Goal: Information Seeking & Learning: Find specific page/section

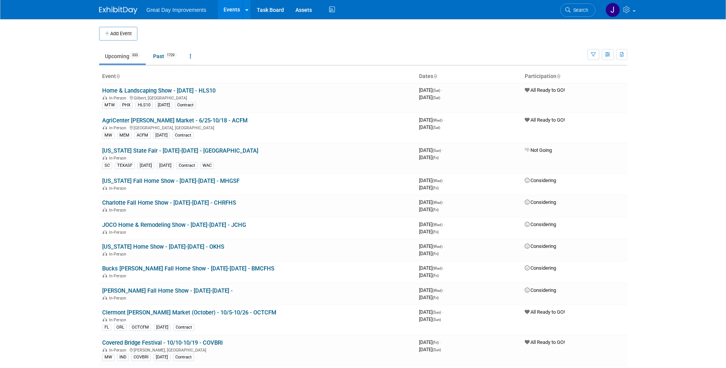
click at [585, 11] on span "Search" at bounding box center [580, 10] width 18 height 6
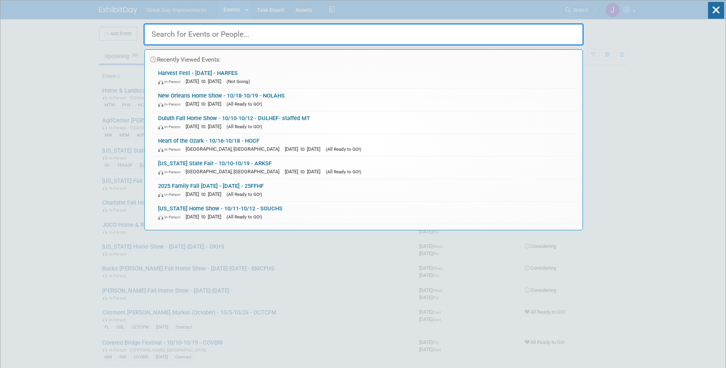
click at [264, 39] on input "text" at bounding box center [364, 34] width 440 height 22
paste input "SUNFIE"
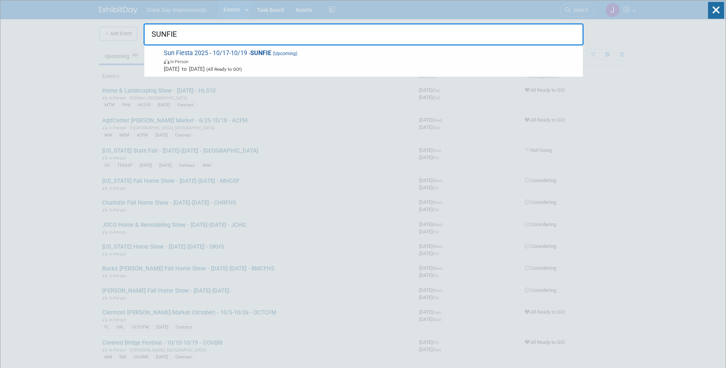
click at [160, 36] on input "SUNFIE" at bounding box center [364, 34] width 440 height 22
paste input "CAPECO"
click at [158, 30] on input "CAPECO" at bounding box center [364, 34] width 440 height 22
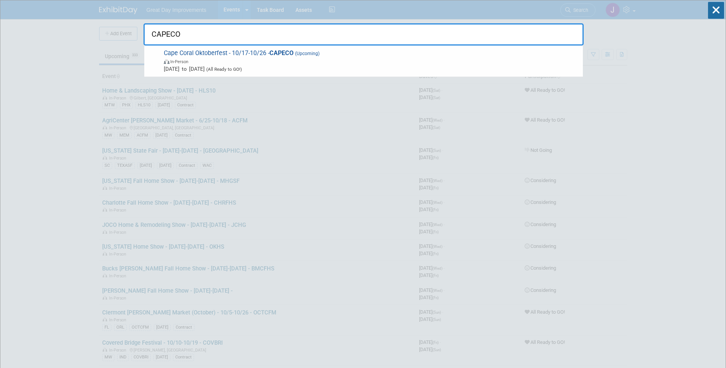
paste input "HALBTT"
click at [156, 37] on input "HALBTT" at bounding box center [364, 34] width 440 height 22
paste input "43FALL"
click at [161, 36] on input "43FALL" at bounding box center [364, 34] width 440 height 22
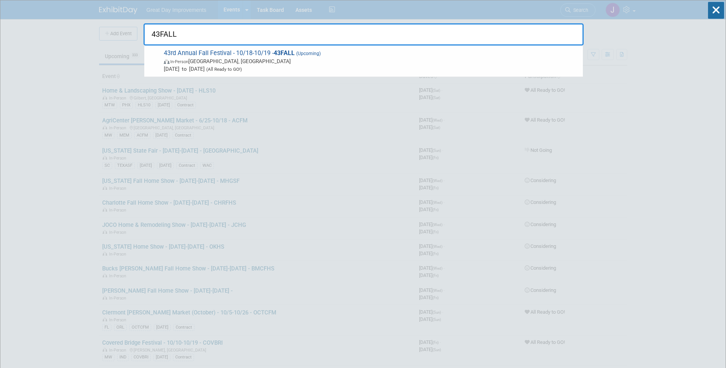
click at [161, 36] on input "43FALL" at bounding box center [364, 34] width 440 height 22
paste input "PC"
click at [160, 35] on input "PCFALL" at bounding box center [364, 34] width 440 height 22
paste input "TAMFA"
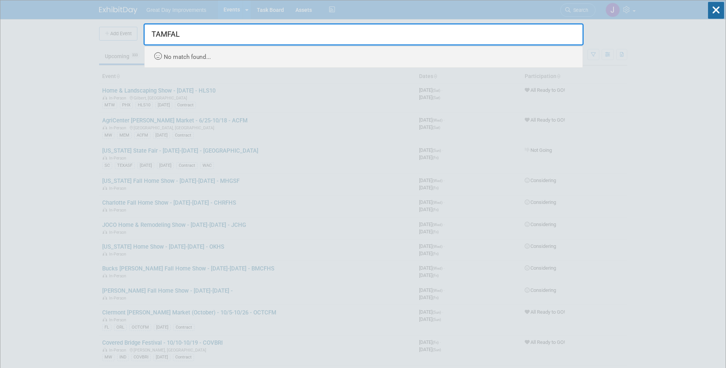
click at [159, 35] on input "TAMFAL" at bounding box center [364, 34] width 440 height 22
paste input "HOMEHW"
click at [188, 34] on input "THOMEHWMFAL" at bounding box center [364, 34] width 440 height 22
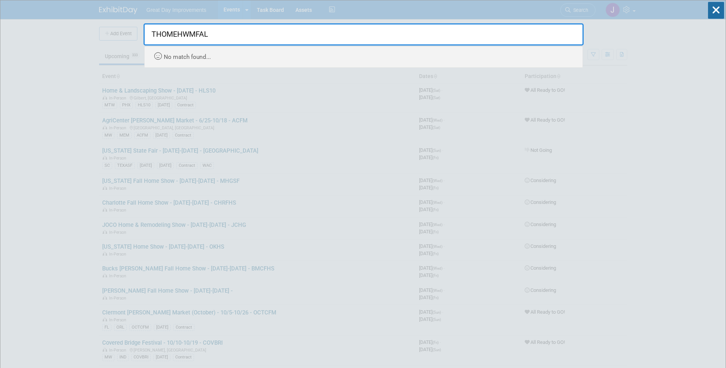
click at [188, 34] on input "THOMEHWMFAL" at bounding box center [364, 34] width 440 height 22
paste input "HOMEHW"
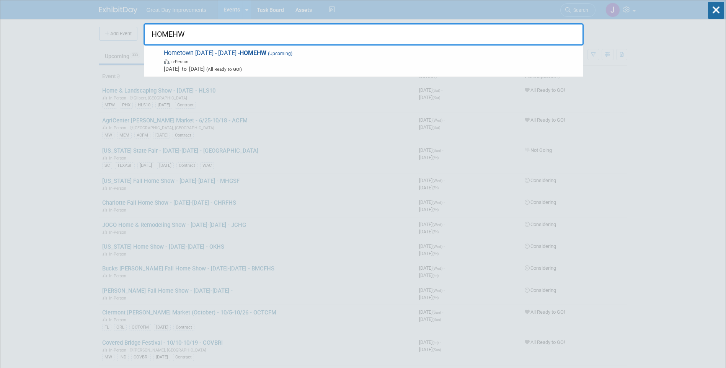
click at [180, 38] on input "HOMEHW" at bounding box center [364, 34] width 440 height 22
click at [179, 37] on input "HOMEHW" at bounding box center [364, 34] width 440 height 22
paste input "BBFES"
click at [168, 34] on input "BBFES" at bounding box center [364, 34] width 440 height 22
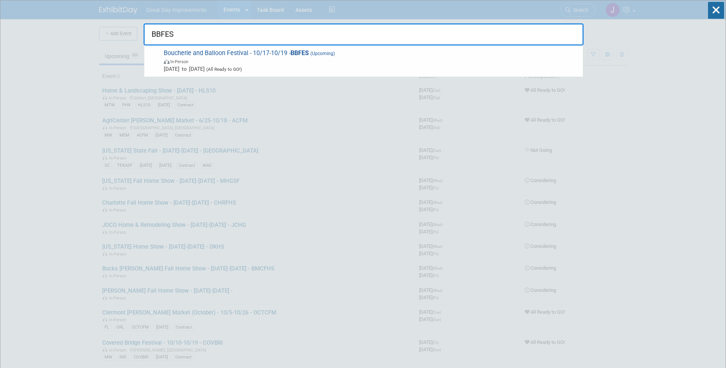
paste input "NOLAH"
click at [172, 38] on input "NOLAHS" at bounding box center [364, 34] width 440 height 22
paste input "MHGSF"
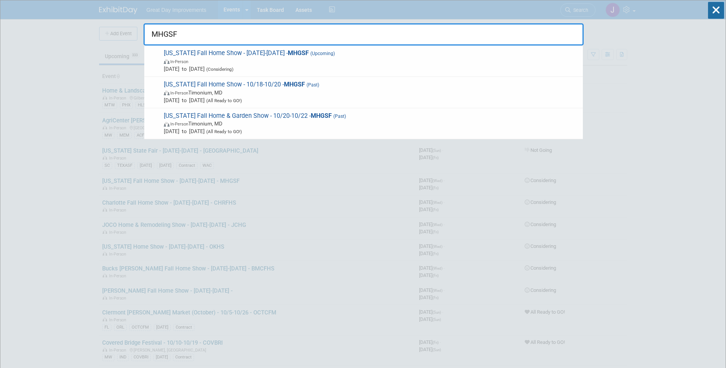
click at [171, 31] on input "MHGSF" at bounding box center [364, 34] width 440 height 22
paste input "BMCFHS"
click at [167, 35] on input "BMCFHS" at bounding box center [364, 34] width 440 height 22
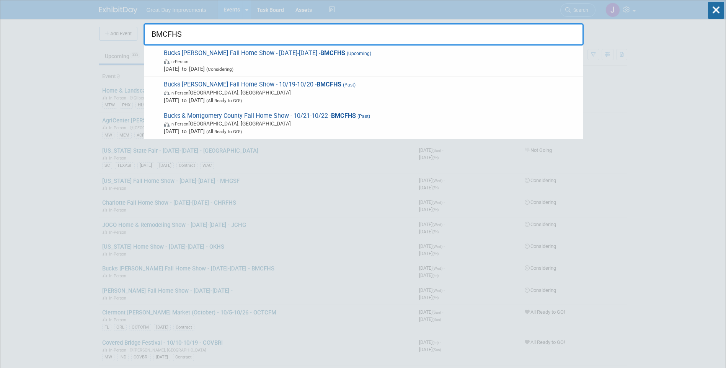
paste input "SPRFF"
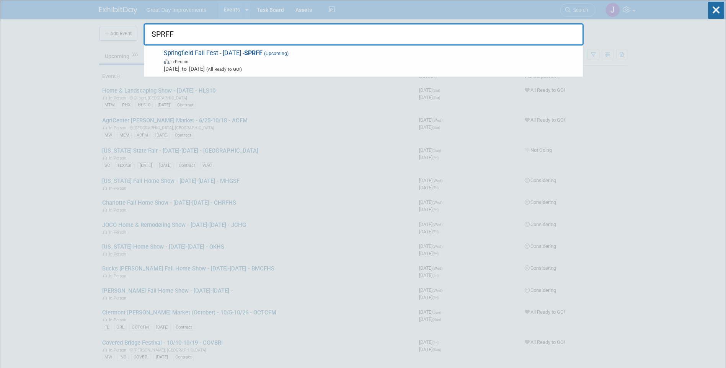
click at [205, 36] on input "SPRFF" at bounding box center [364, 34] width 440 height 22
paste input "WILDH"
click at [162, 37] on input "WILDHF" at bounding box center [364, 34] width 440 height 22
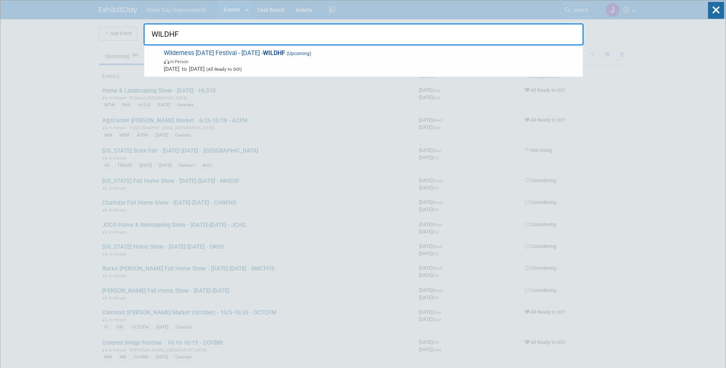
paste input "CCSE"
click at [162, 34] on input "CCSE" at bounding box center [364, 34] width 440 height 22
paste input "PUEBFA"
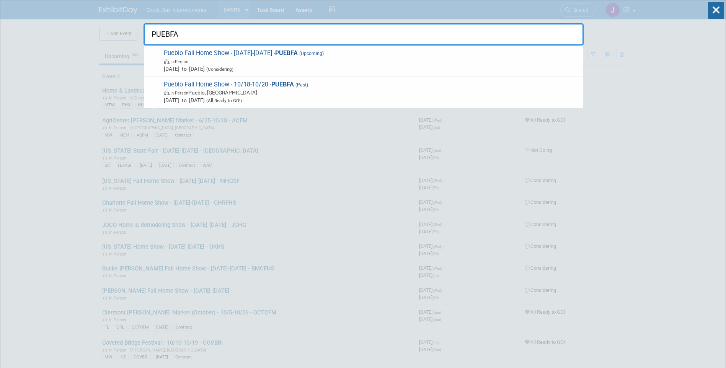
click at [166, 31] on input "PUEBFA" at bounding box center [364, 34] width 440 height 22
paste input "ABQFHS"
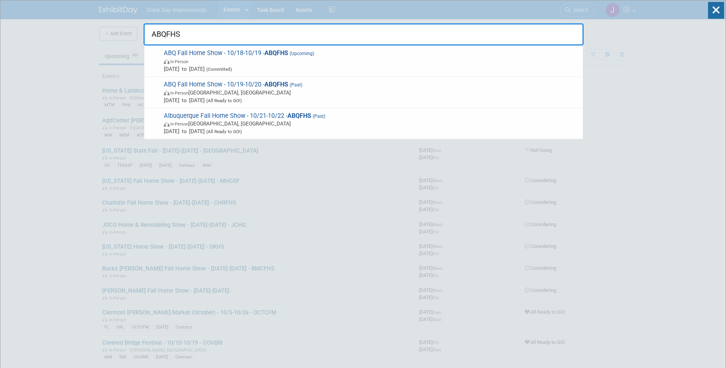
click at [174, 34] on input "ABQFHS" at bounding box center [364, 34] width 440 height 22
paste input "LASVP"
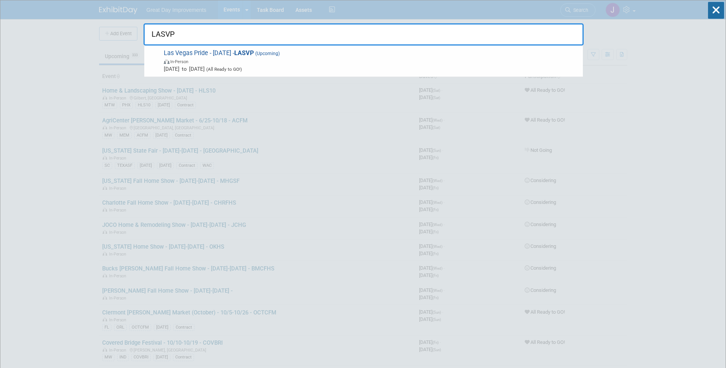
click at [169, 34] on input "LASVP" at bounding box center [364, 34] width 440 height 22
paste input "OUHS"
click at [170, 40] on input "LOUHS" at bounding box center [364, 34] width 440 height 22
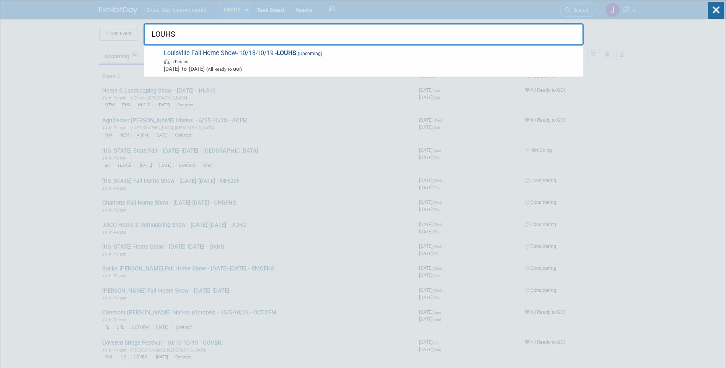
paste input "FWFE"
click at [170, 38] on input "FWFES" at bounding box center [364, 34] width 440 height 22
paste input "PITMP"
click at [163, 35] on input "PITMP" at bounding box center [364, 34] width 440 height 22
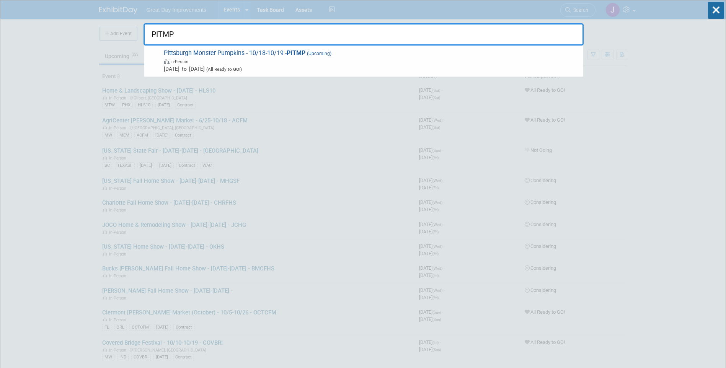
click at [163, 35] on input "PITMP" at bounding box center [364, 34] width 440 height 22
paste input "CFSEX"
click at [177, 36] on input "CFSEX" at bounding box center [364, 34] width 440 height 22
paste input "JUNMDA"
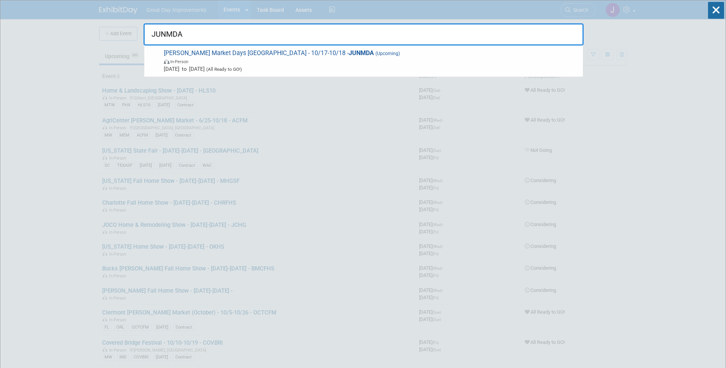
click at [177, 38] on input "JUNMDA" at bounding box center [364, 34] width 440 height 22
paste input "LINHL"
click at [229, 39] on input "LINHL" at bounding box center [364, 34] width 440 height 22
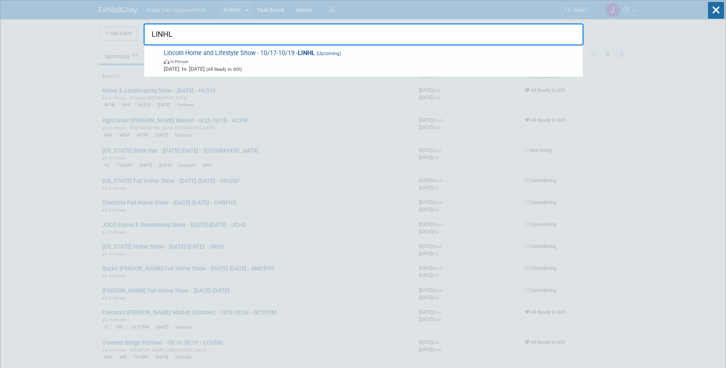
click at [220, 38] on input "LINHL" at bounding box center [364, 34] width 440 height 22
paste input "41LANE"
click at [162, 35] on input "41LANE" at bounding box center [364, 34] width 440 height 22
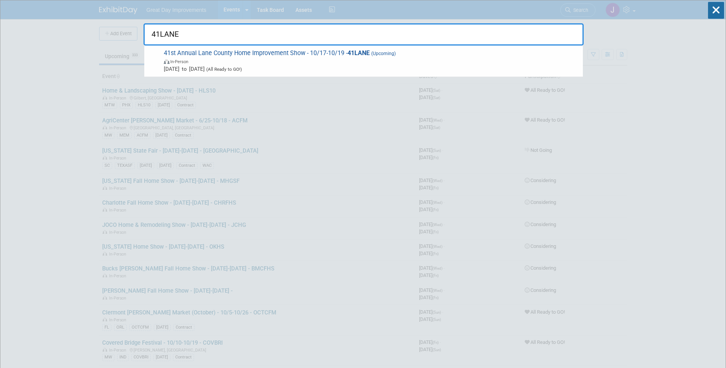
click at [162, 35] on input "41LANE" at bounding box center [364, 34] width 440 height 22
paste input "EGFHS"
click at [168, 37] on input "EGFHS" at bounding box center [364, 34] width 440 height 22
paste input "DURFFO"
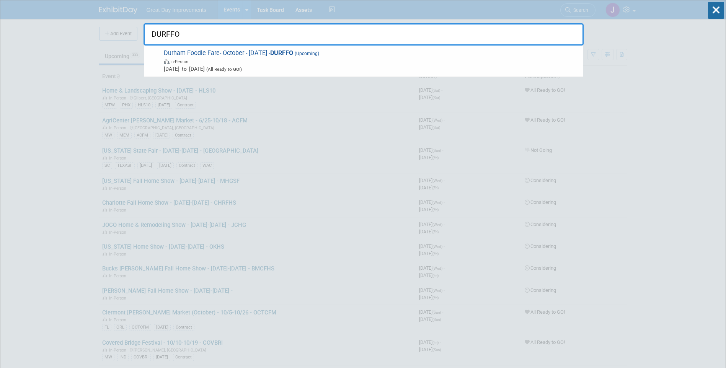
click at [181, 41] on input "DURFFO" at bounding box center [364, 34] width 440 height 22
paste input "RALFFO"
click at [170, 30] on input "RALFFO" at bounding box center [364, 34] width 440 height 22
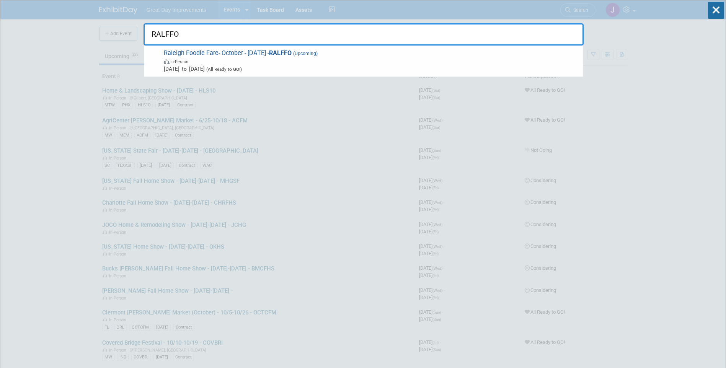
paste input "SENRAL"
click at [177, 35] on input "SENRAL" at bounding box center [364, 34] width 440 height 22
paste input "FESTCH"
click at [226, 36] on input "FESTCH" at bounding box center [364, 34] width 440 height 22
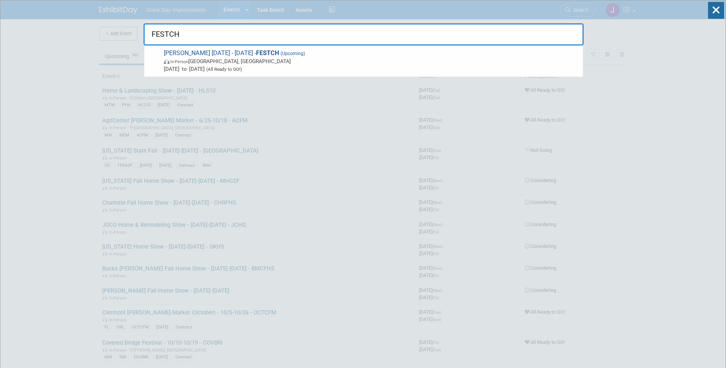
click at [226, 36] on input "FESTCH" at bounding box center [364, 34] width 440 height 22
paste input "ROCMD"
click at [216, 37] on input "ROCMD" at bounding box center [364, 34] width 440 height 22
paste input "SOUOCT"
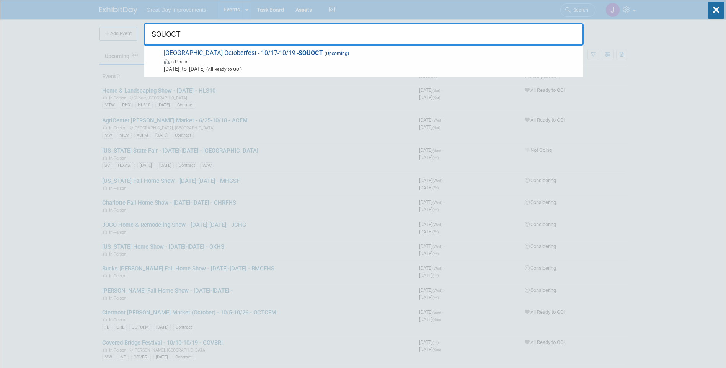
click at [180, 30] on input "SOUOCT" at bounding box center [364, 34] width 440 height 22
paste input "MCFSE"
click at [195, 38] on input "MCFSE" at bounding box center [364, 34] width 440 height 22
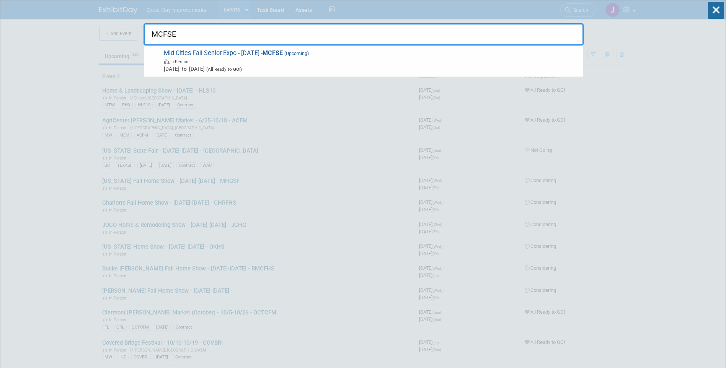
paste input "CEDFHS"
click at [165, 33] on input "CEDFHS" at bounding box center [364, 34] width 440 height 22
paste input "SUNFIE"
type input "CEDSUNFIEFHS"
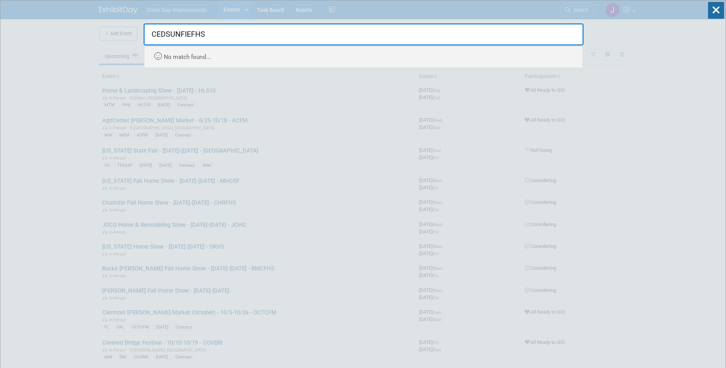
drag, startPoint x: 222, startPoint y: 31, endPoint x: 129, endPoint y: 32, distance: 92.7
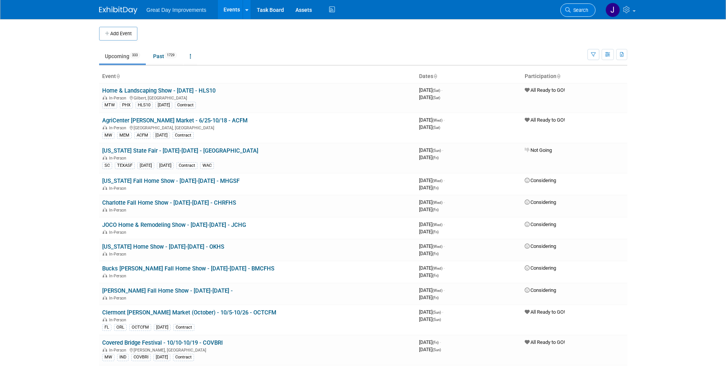
click at [582, 13] on link "Search" at bounding box center [578, 9] width 35 height 13
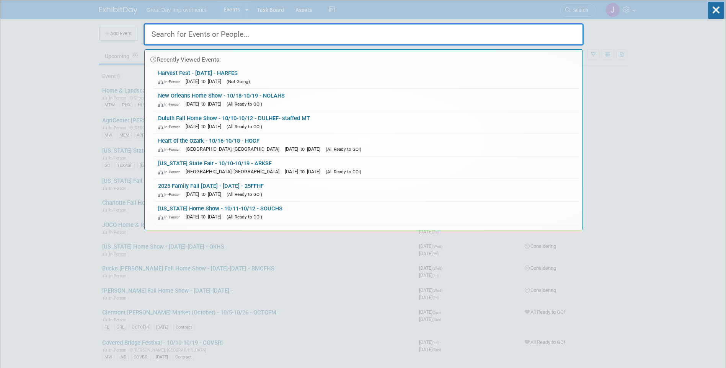
paste input "SUNFIE"
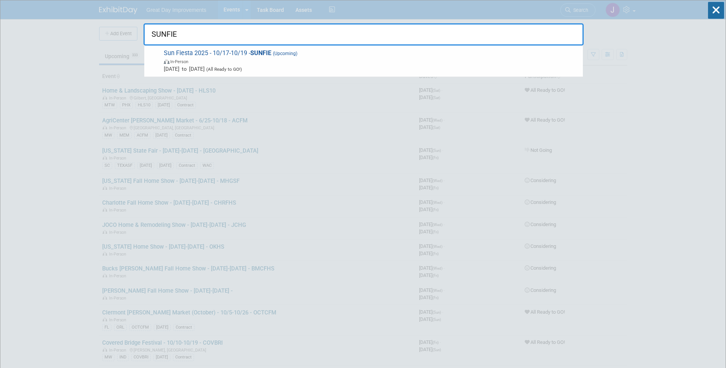
click at [217, 32] on input "SUNFIE" at bounding box center [364, 34] width 440 height 22
click at [217, 33] on input "SUNFIE" at bounding box center [364, 34] width 440 height 22
paste input "CAPECO"
click at [202, 36] on input "CAPECO" at bounding box center [364, 34] width 440 height 22
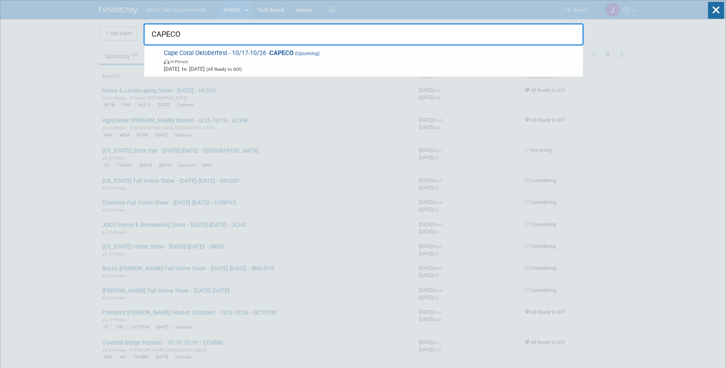
paste input "HALBTT"
click at [230, 39] on input "HALBTT" at bounding box center [364, 34] width 440 height 22
type input "v"
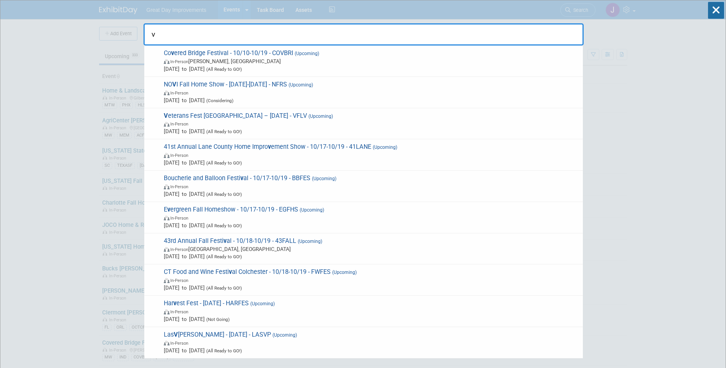
drag, startPoint x: 141, startPoint y: 37, endPoint x: 121, endPoint y: 36, distance: 20.3
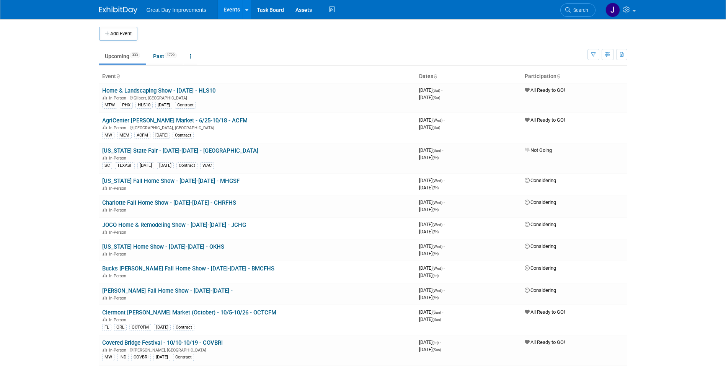
click at [581, 13] on link "Search" at bounding box center [578, 9] width 35 height 13
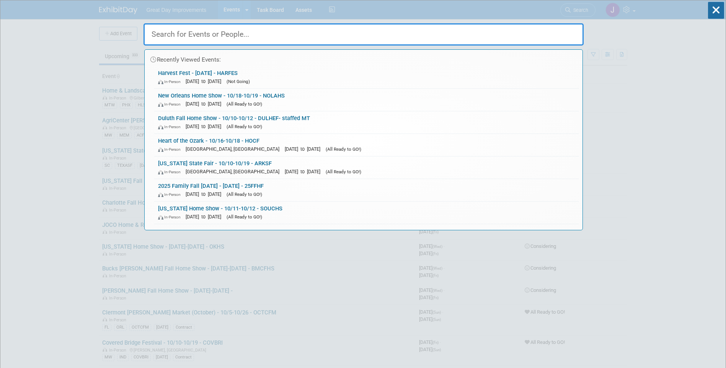
paste input "43FALL"
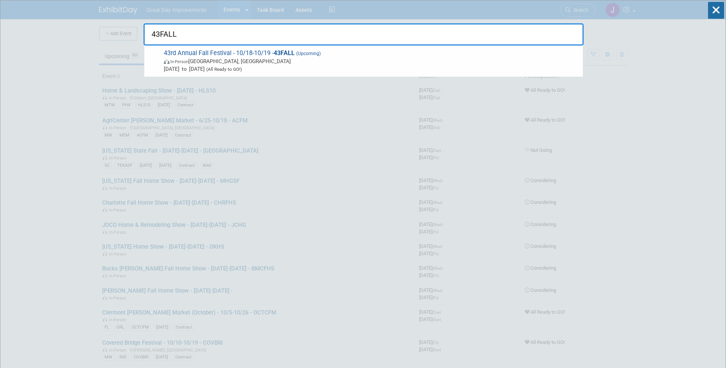
click at [222, 27] on input "43FALL" at bounding box center [364, 34] width 440 height 22
click at [221, 34] on input "43FALL" at bounding box center [364, 34] width 440 height 22
paste input "PC"
type input "PCFALL"
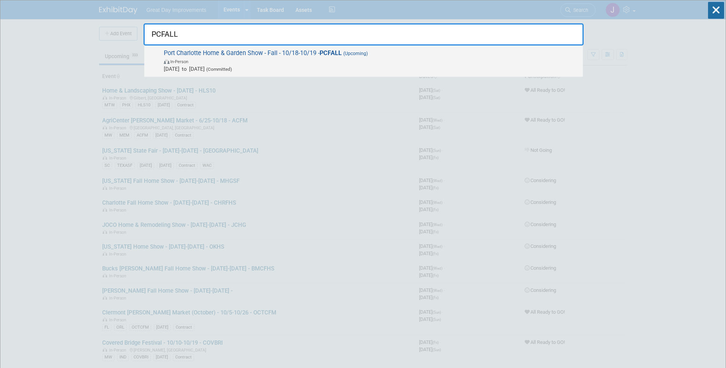
click at [281, 51] on span "Port Charlotte Home & Garden Show - Fall - 10/18-10/19 - PCFALL (Upcoming) In-P…" at bounding box center [371, 60] width 418 height 23
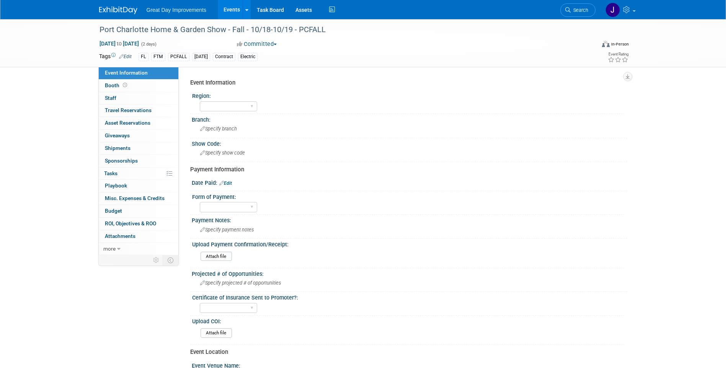
click at [277, 44] on span "button" at bounding box center [275, 45] width 3 height 2
click at [457, 209] on div "Paid via CC Check Requested Pay at the Gate Other" at bounding box center [412, 206] width 424 height 12
click at [566, 13] on link "Search" at bounding box center [578, 9] width 35 height 13
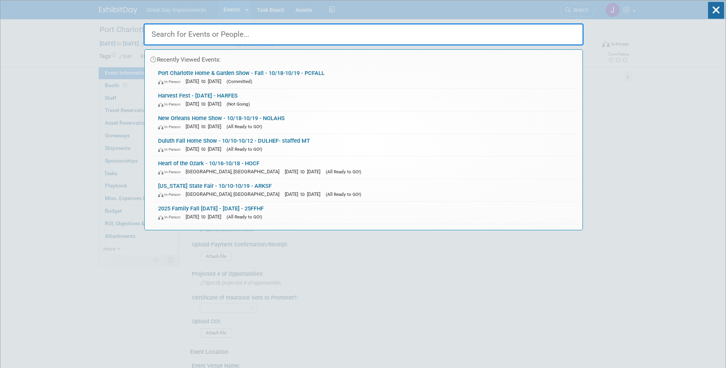
click at [218, 40] on input "text" at bounding box center [364, 34] width 440 height 22
paste input "TAMFAL"
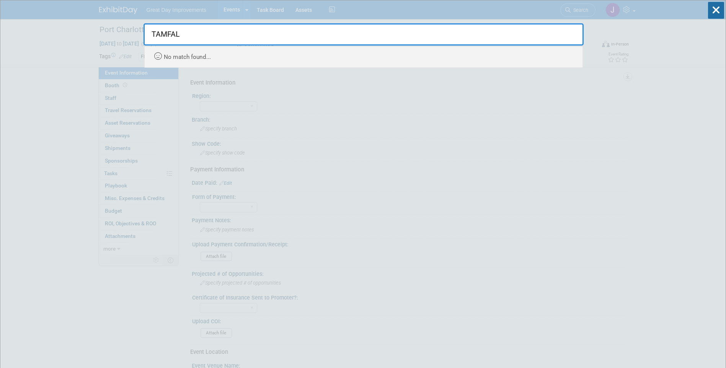
click at [171, 36] on input "TAMFAL" at bounding box center [364, 34] width 440 height 22
paste input "MHGSF"
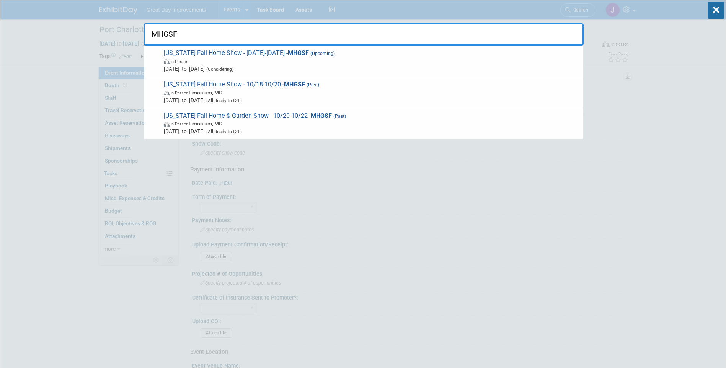
click at [163, 33] on input "MHGSF" at bounding box center [364, 34] width 440 height 22
paste input "BMCFHS"
click at [161, 39] on input "BMCFHS" at bounding box center [364, 34] width 440 height 22
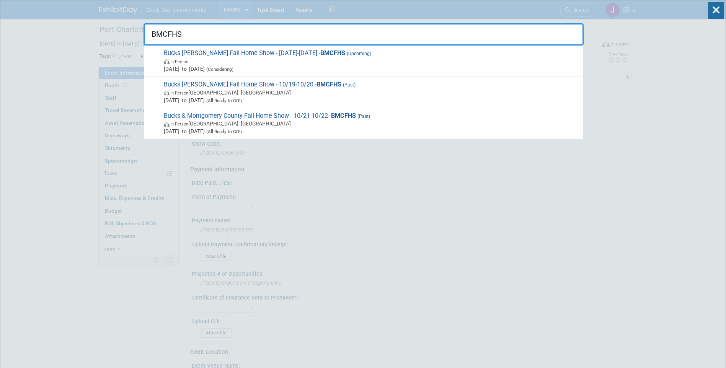
type input "v"
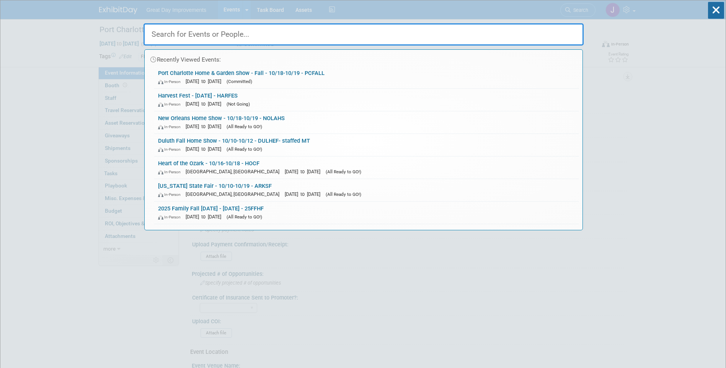
paste input "PUEBFA"
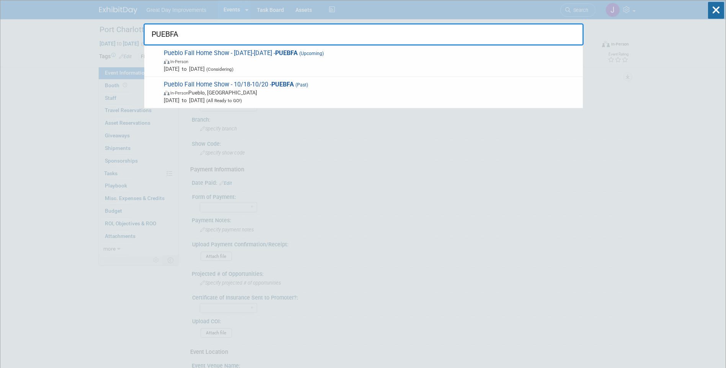
click at [177, 39] on input "PUEBFA" at bounding box center [364, 34] width 440 height 22
paste input "ABQFHS"
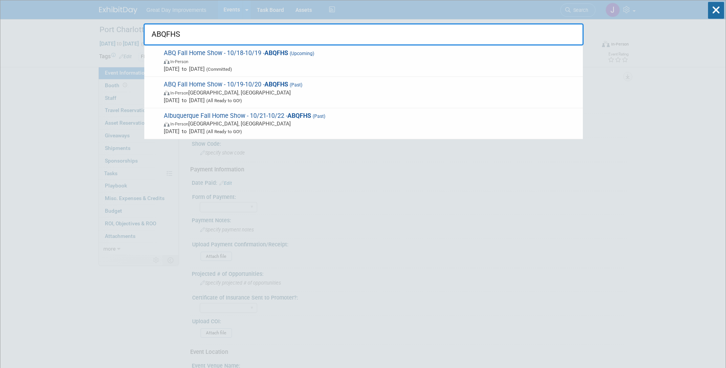
type input "ABQFHS"
